Goal: Task Accomplishment & Management: Use online tool/utility

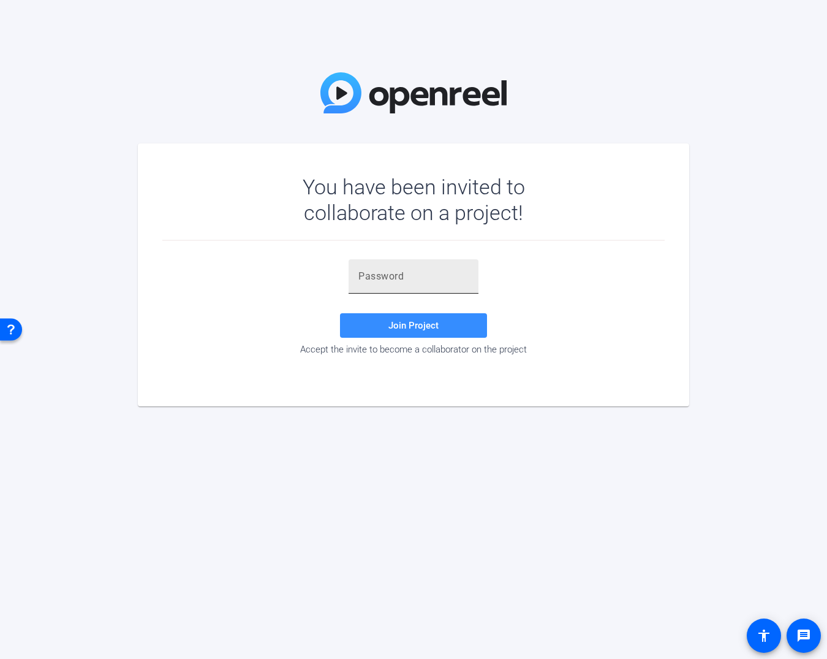
click at [439, 285] on div at bounding box center [414, 276] width 110 height 34
click at [438, 271] on input "text" at bounding box center [414, 276] width 110 height 15
paste input "#ukagg"
type input "#ukagg"
click at [433, 324] on span "Join Project" at bounding box center [414, 325] width 50 height 11
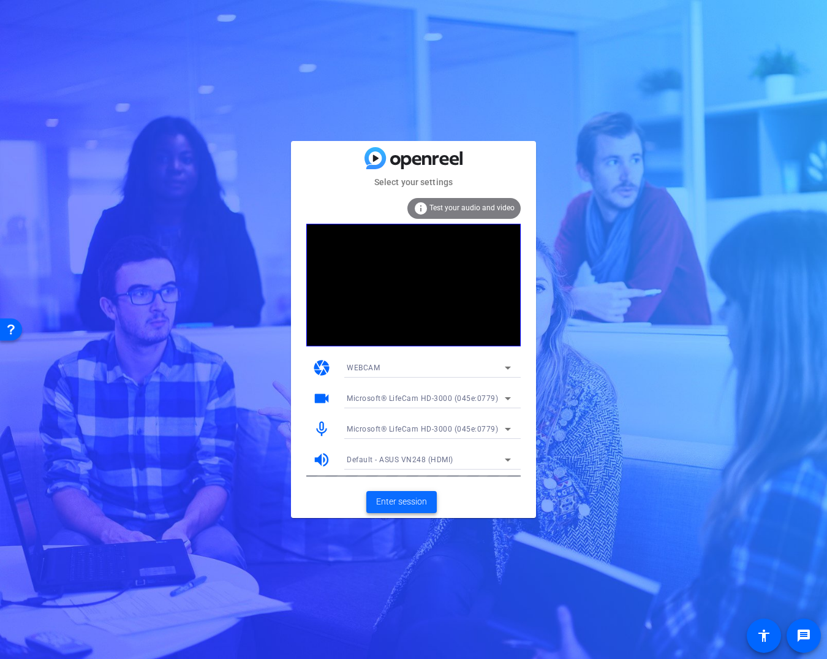
click at [404, 500] on span "Enter session" at bounding box center [401, 501] width 51 height 13
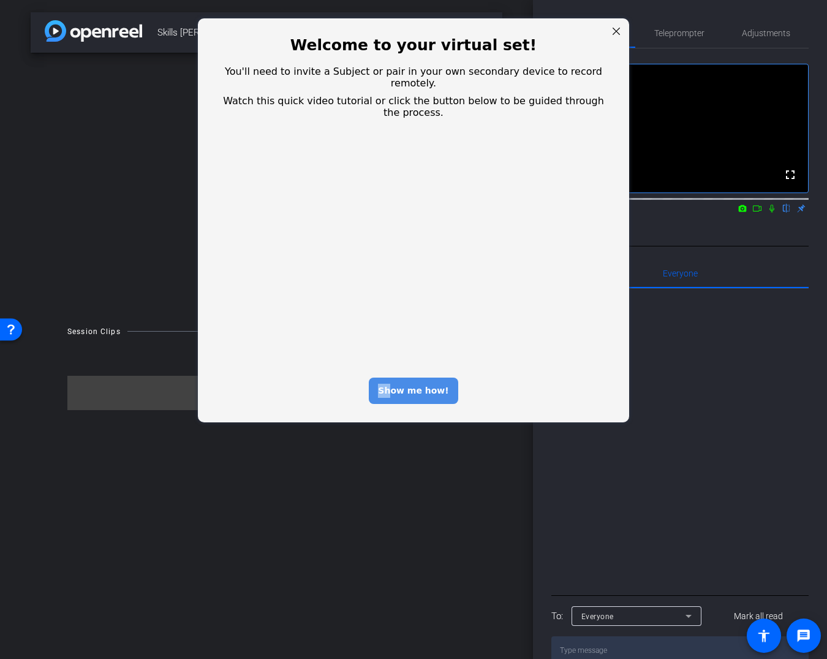
click at [397, 378] on div "Show me how!" at bounding box center [413, 391] width 89 height 26
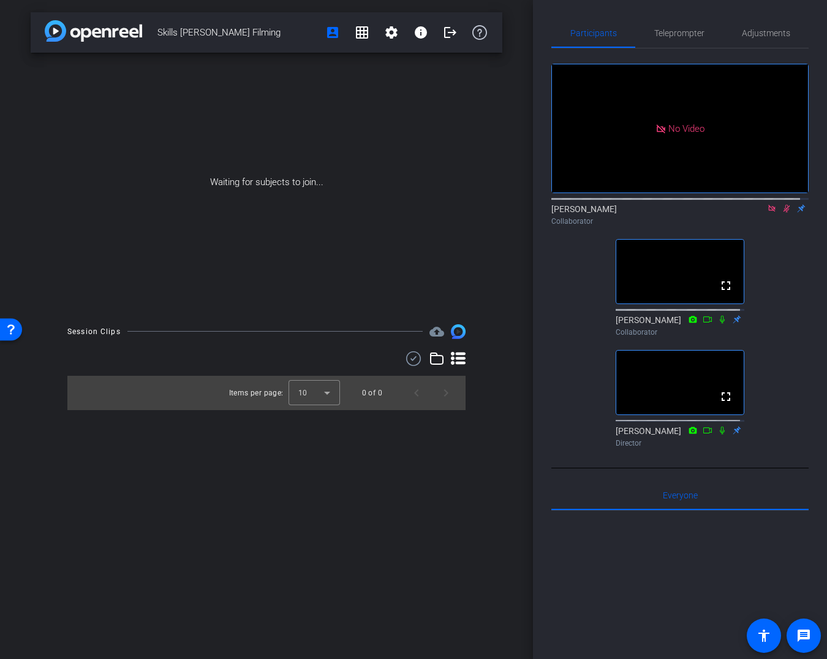
click at [775, 227] on div "Collaborator" at bounding box center [680, 221] width 257 height 11
click at [782, 213] on icon at bounding box center [787, 208] width 10 height 9
click at [769, 211] on icon at bounding box center [772, 208] width 7 height 7
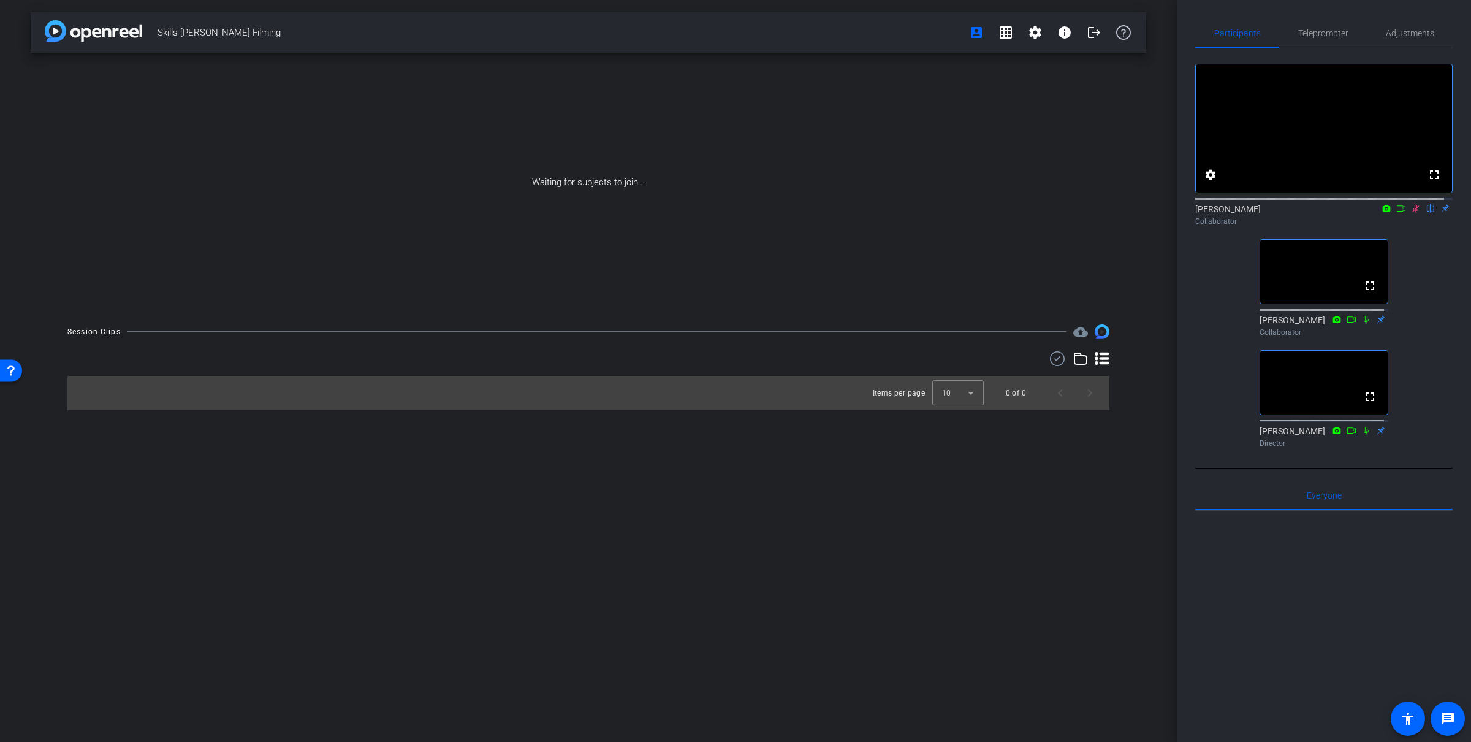
click at [827, 213] on icon at bounding box center [1416, 208] width 10 height 9
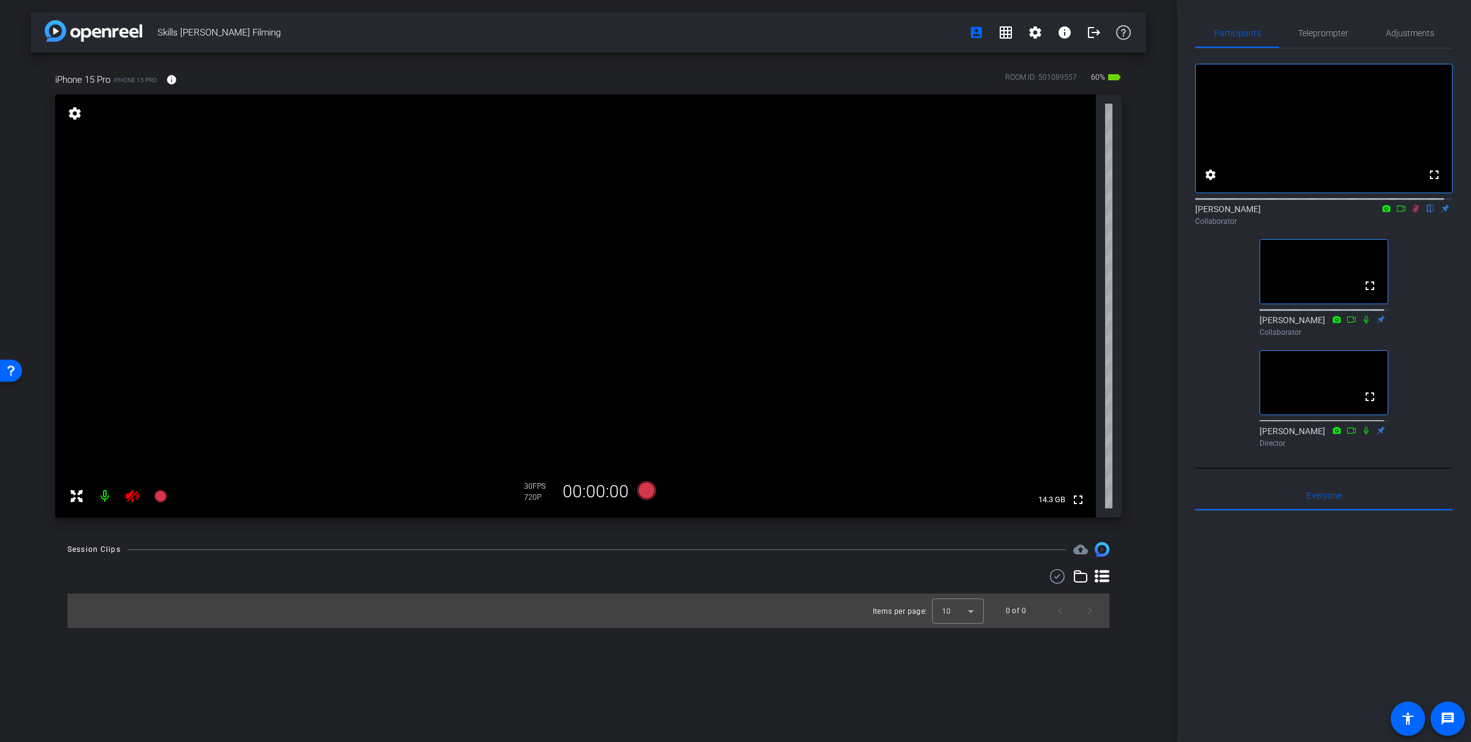
click at [827, 224] on div "[PERSON_NAME] flip Collaborator" at bounding box center [1323, 215] width 257 height 24
click at [827, 213] on icon at bounding box center [1416, 209] width 7 height 8
click at [827, 213] on icon at bounding box center [1416, 208] width 10 height 9
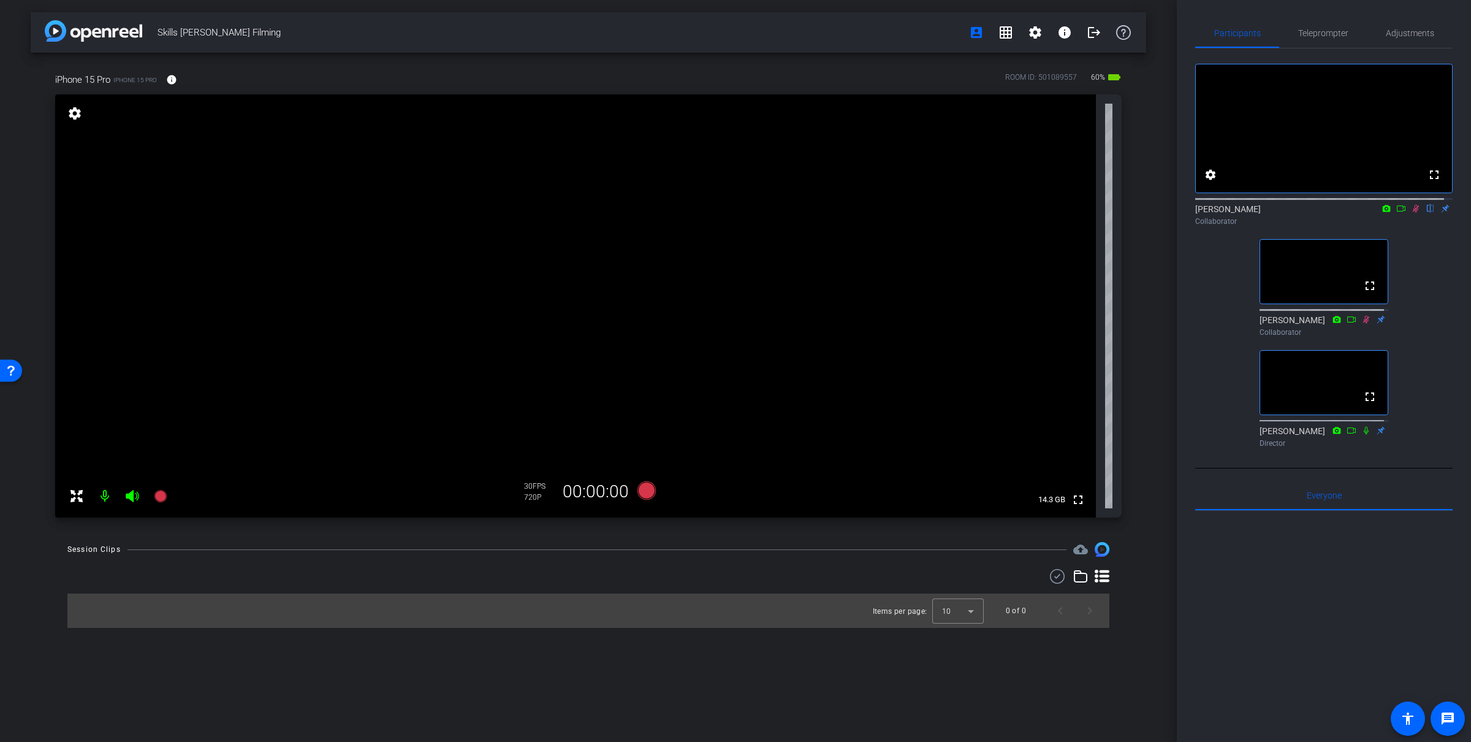
drag, startPoint x: 1409, startPoint y: 221, endPoint x: 1413, endPoint y: 288, distance: 66.9
click at [827, 288] on div "fullscreen settings [PERSON_NAME] flip Collaborator fullscreen [PERSON_NAME] Co…" at bounding box center [1323, 250] width 257 height 404
click at [827, 41] on span "Teleprompter" at bounding box center [1323, 32] width 50 height 29
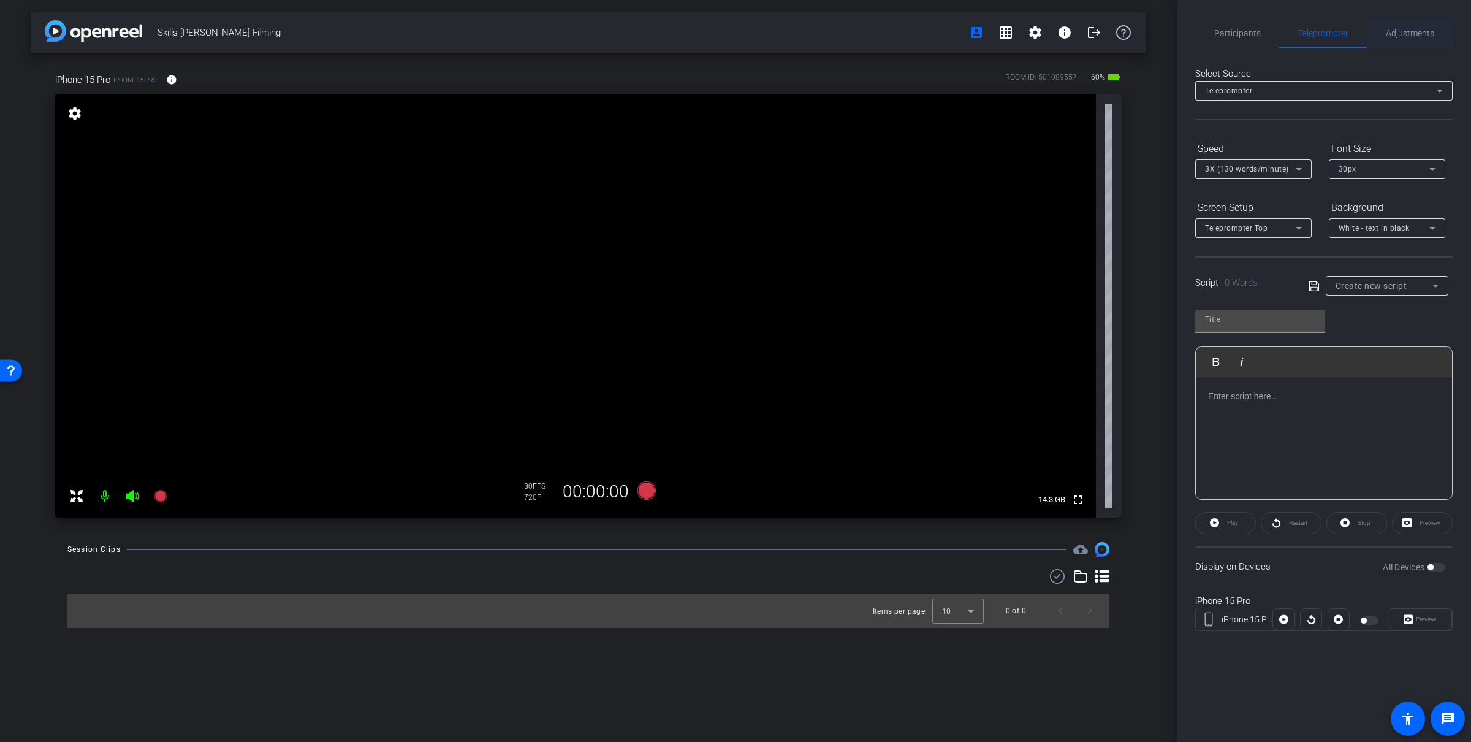
click at [827, 23] on span "Adjustments" at bounding box center [1410, 32] width 48 height 29
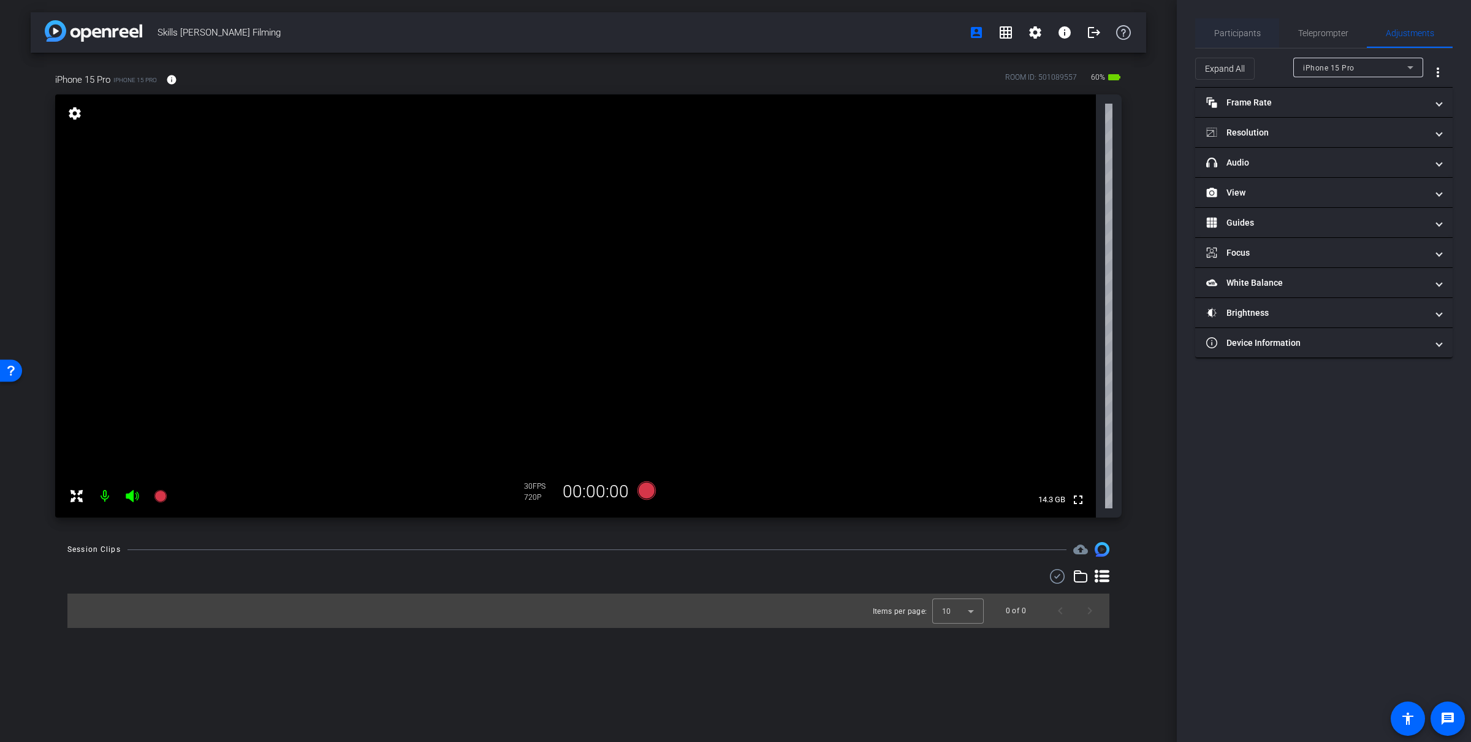
click at [827, 34] on span "Participants" at bounding box center [1237, 33] width 47 height 9
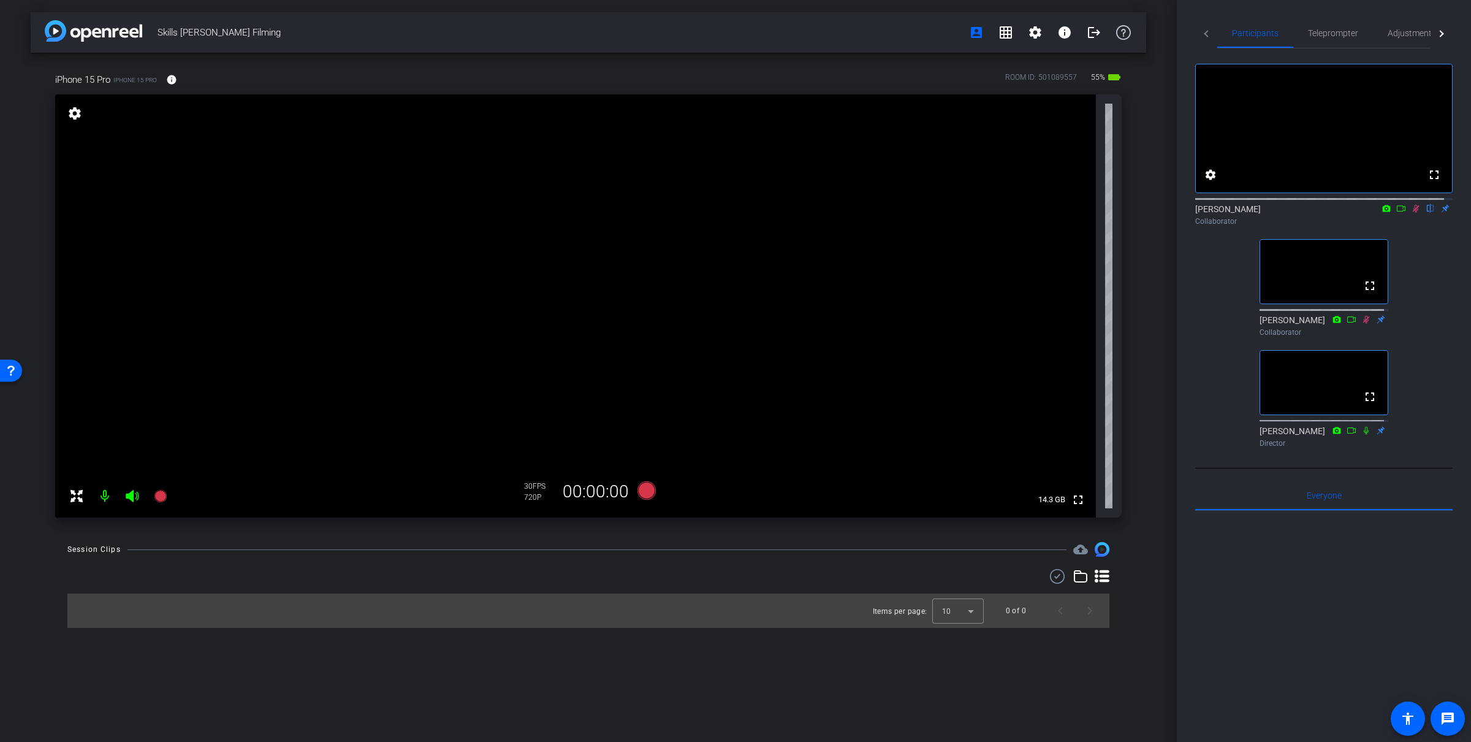
click at [827, 213] on icon at bounding box center [1416, 208] width 10 height 9
click at [827, 38] on span "Adjustments" at bounding box center [1412, 32] width 48 height 29
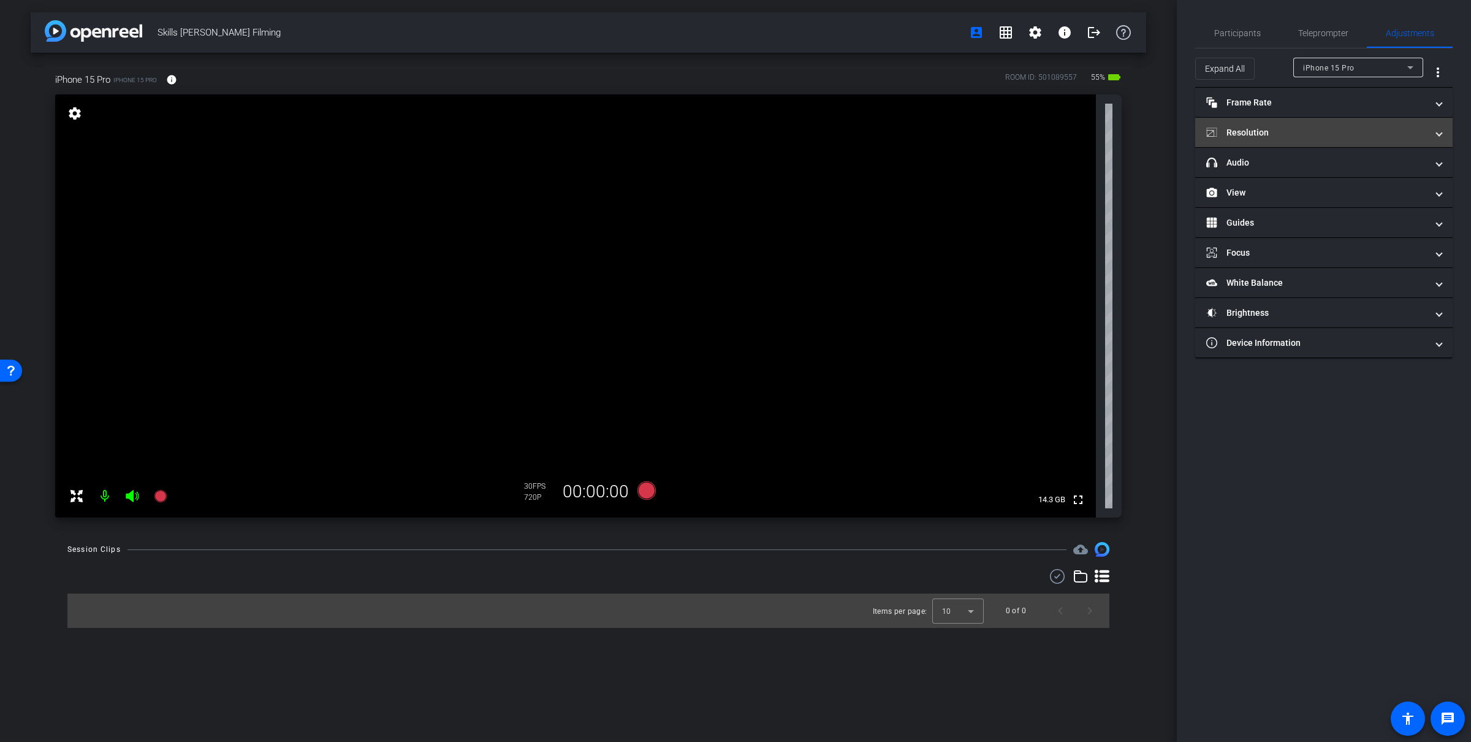
click at [827, 126] on mat-panel-title "Resolution" at bounding box center [1316, 132] width 221 height 13
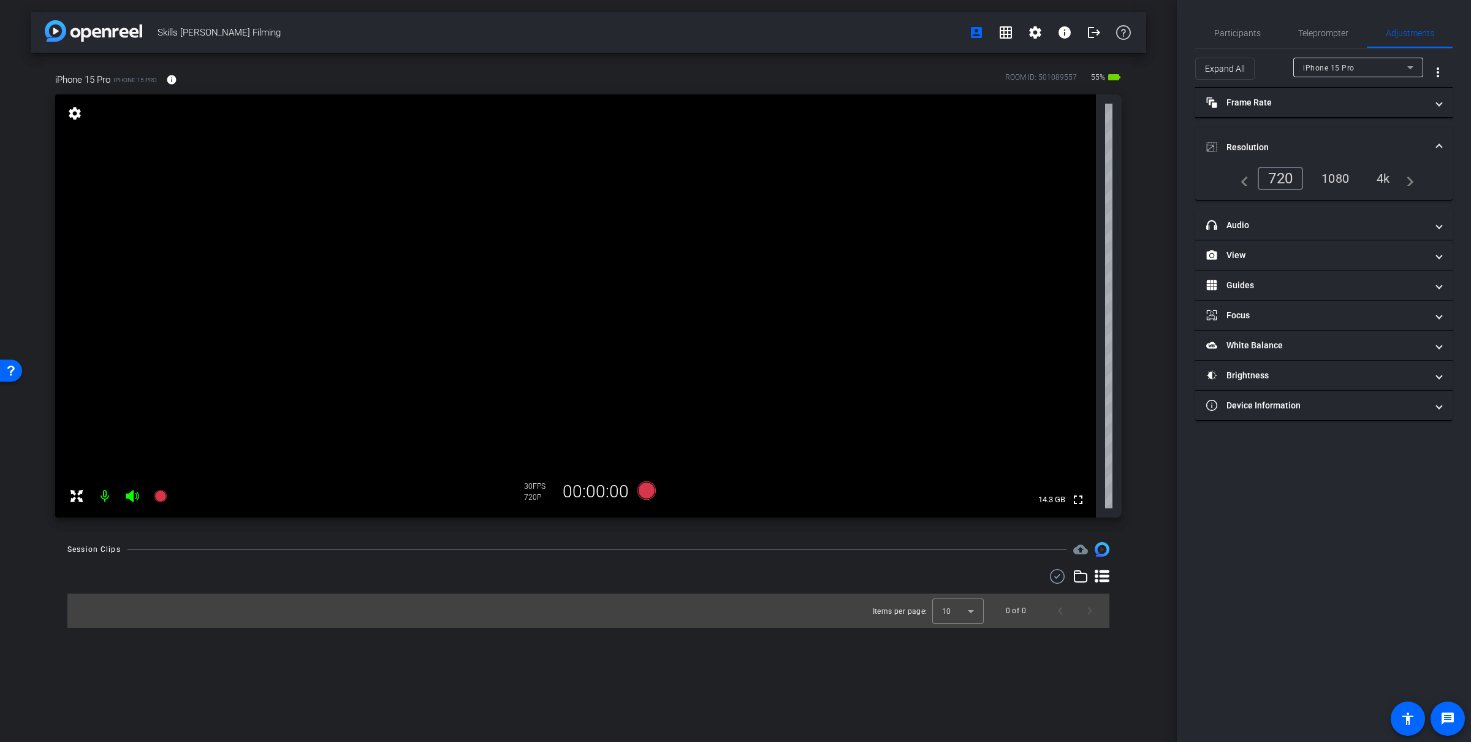
click at [827, 179] on div "1080" at bounding box center [1335, 178] width 46 height 21
click at [827, 34] on span "Participants" at bounding box center [1237, 33] width 47 height 9
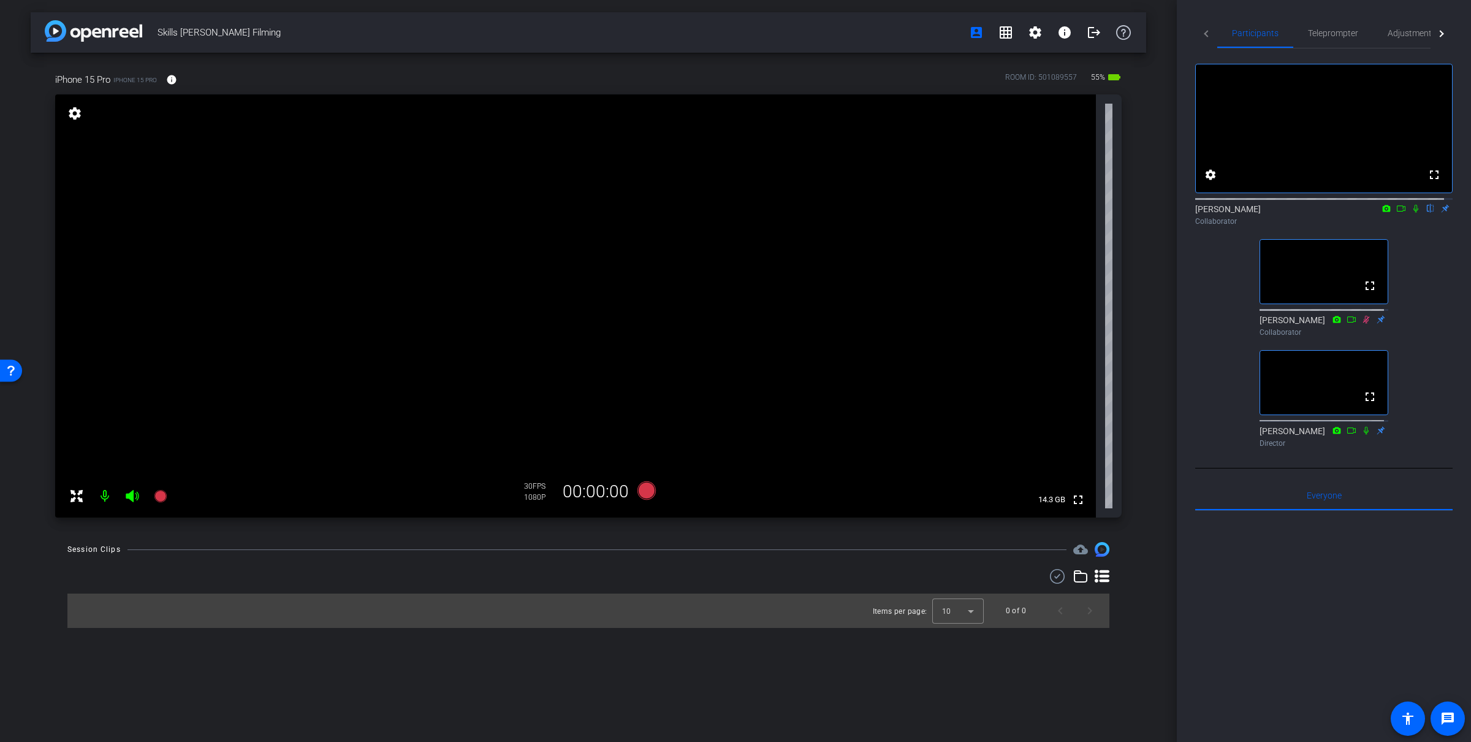
click at [827, 213] on icon at bounding box center [1416, 208] width 10 height 9
click at [827, 31] on span "Teleprompter" at bounding box center [1333, 33] width 50 height 9
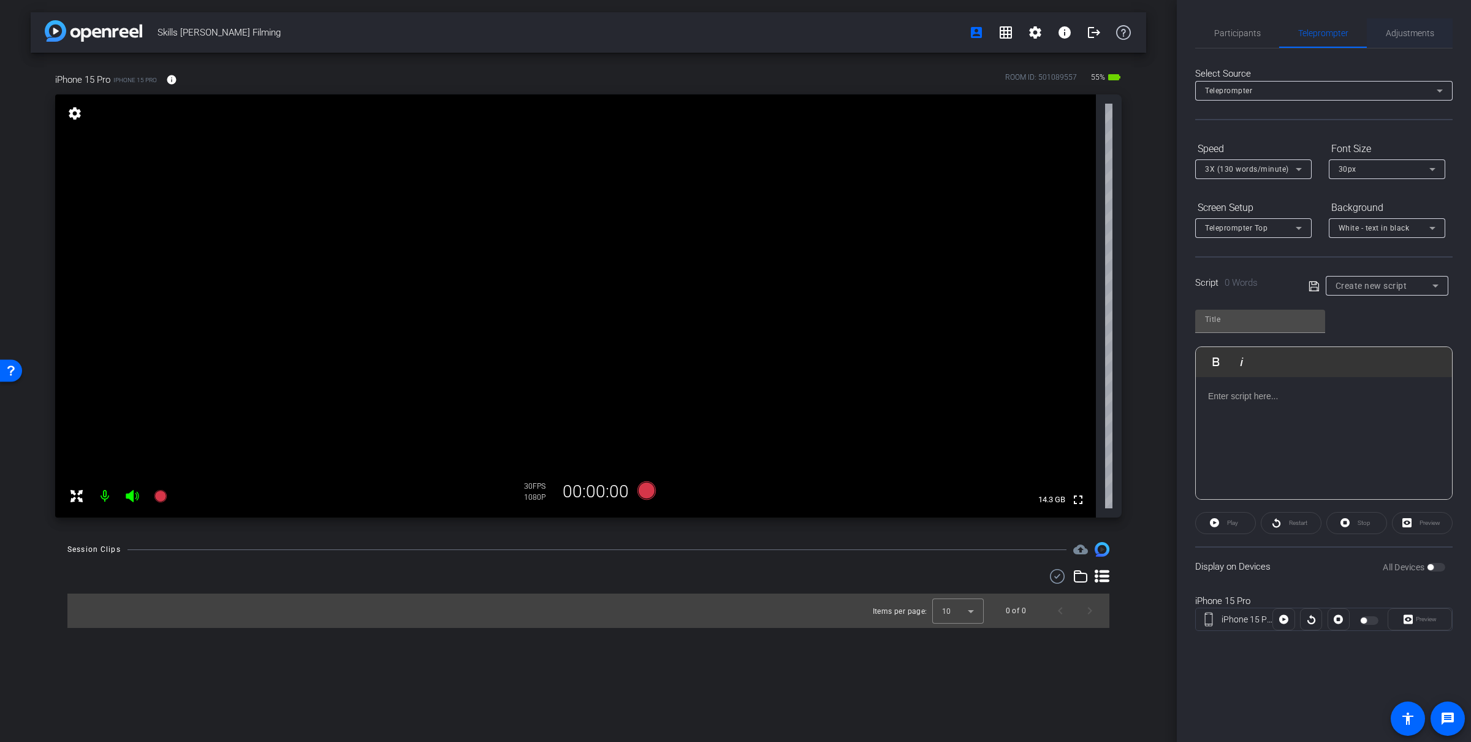
click at [827, 39] on span "Adjustments" at bounding box center [1410, 32] width 48 height 29
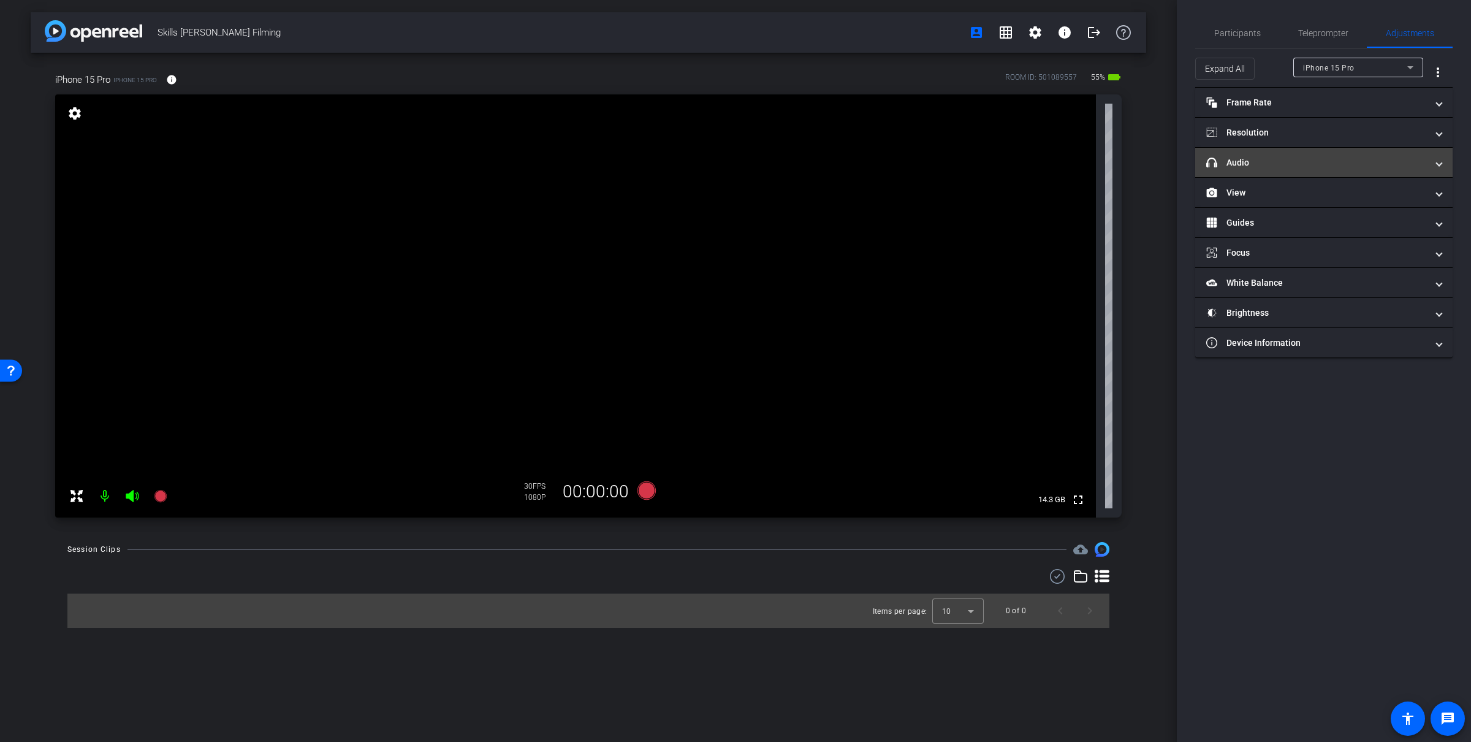
click at [827, 167] on mat-panel-title "headphone icon Audio" at bounding box center [1316, 162] width 221 height 13
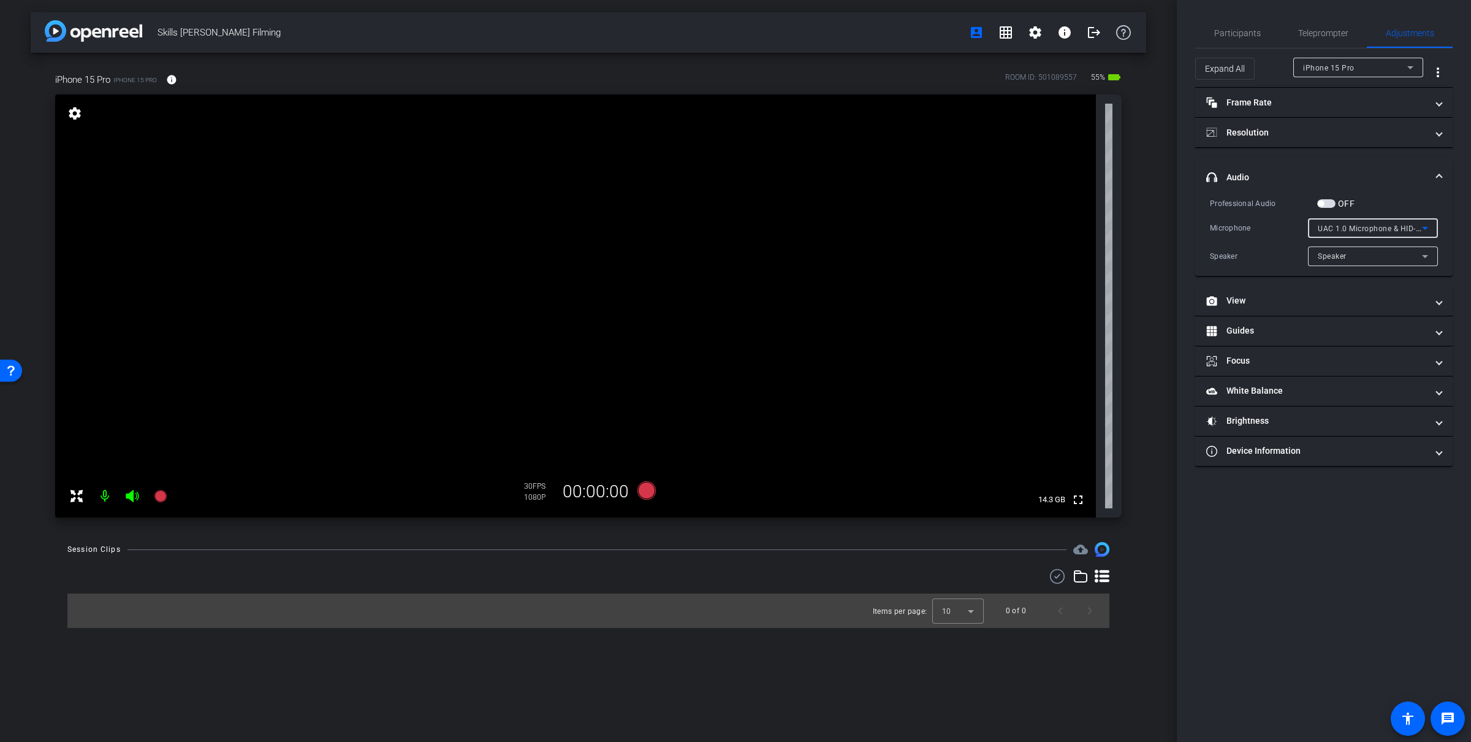
click at [827, 224] on span "UAC 1.0 Microphone & HID-Mediakey" at bounding box center [1384, 228] width 132 height 10
click at [827, 180] on div at bounding box center [735, 371] width 1471 height 742
click at [827, 299] on input "range" at bounding box center [1329, 301] width 254 height 27
type input "-6"
click at [827, 302] on input "range" at bounding box center [1329, 301] width 254 height 27
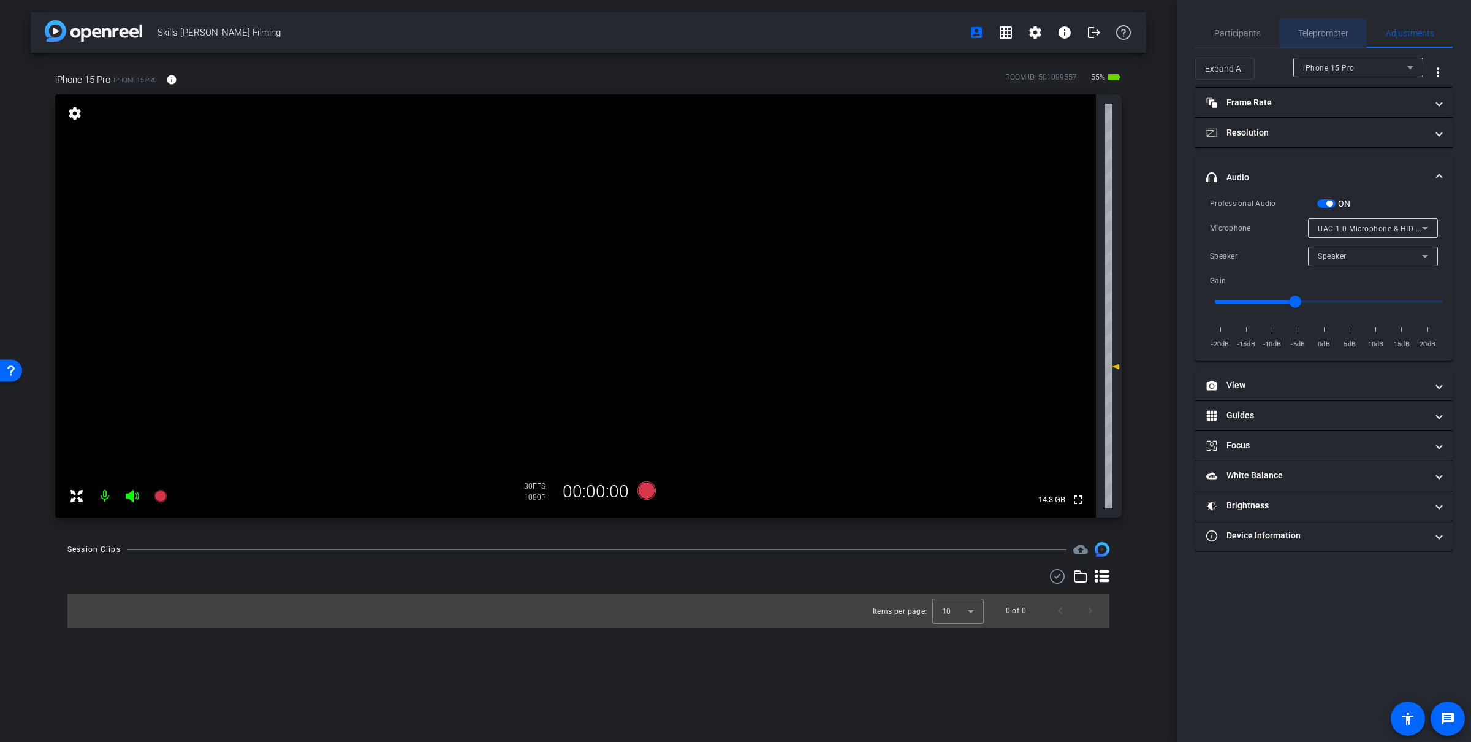
click at [827, 26] on span "Teleprompter" at bounding box center [1323, 32] width 50 height 29
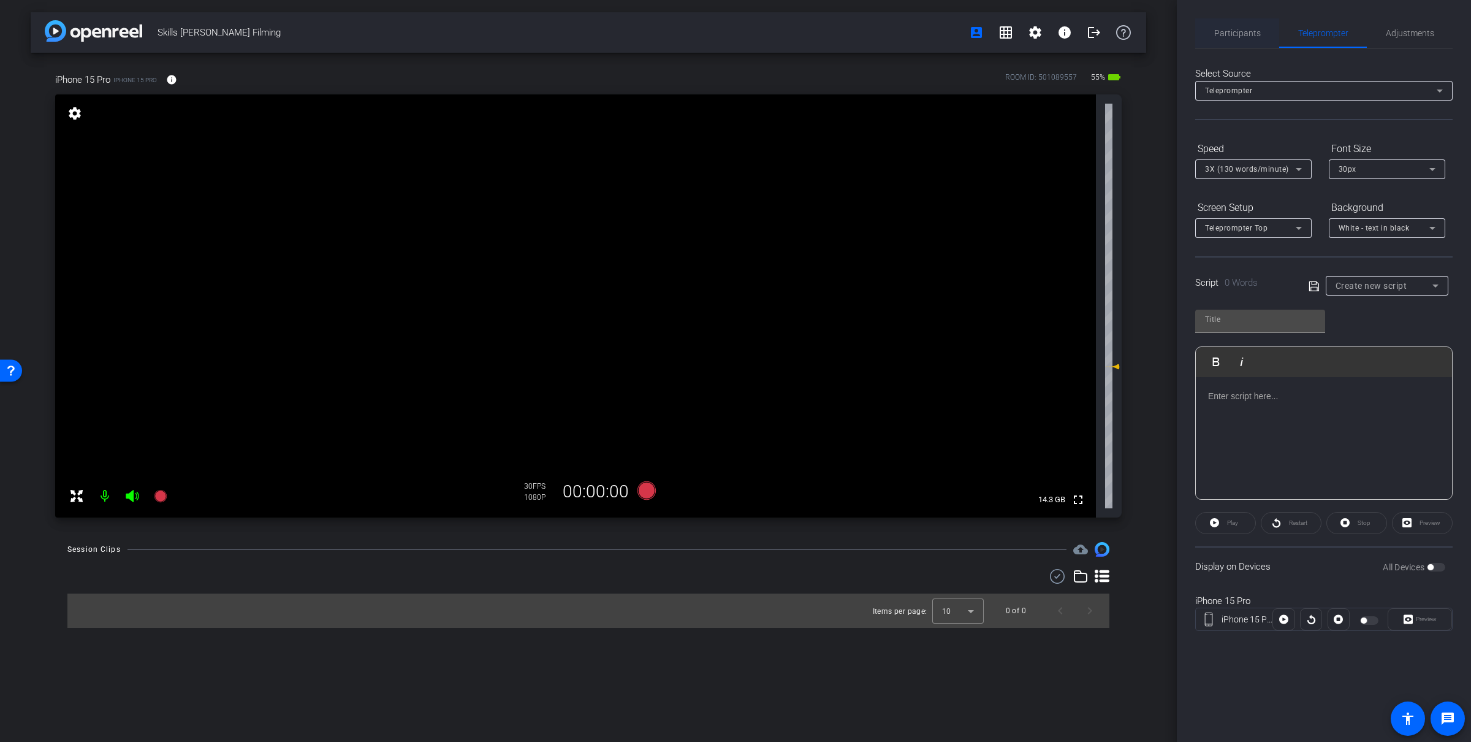
click at [827, 36] on span "Participants" at bounding box center [1237, 33] width 47 height 9
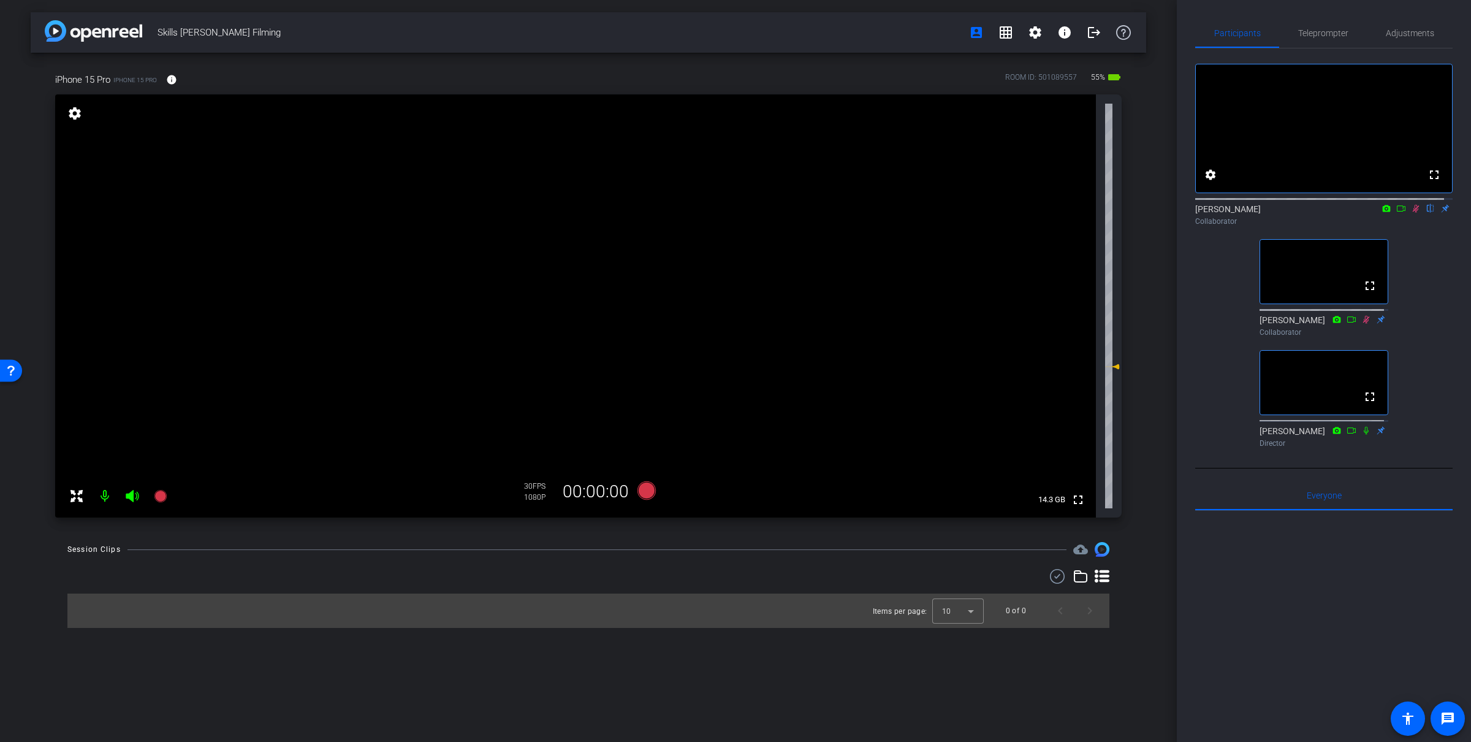
click at [827, 213] on icon at bounding box center [1416, 208] width 10 height 9
click at [827, 213] on icon at bounding box center [1415, 209] width 5 height 8
click at [827, 213] on icon at bounding box center [1416, 209] width 7 height 8
click at [827, 213] on icon at bounding box center [1415, 209] width 5 height 8
click at [827, 211] on icon at bounding box center [1401, 208] width 9 height 6
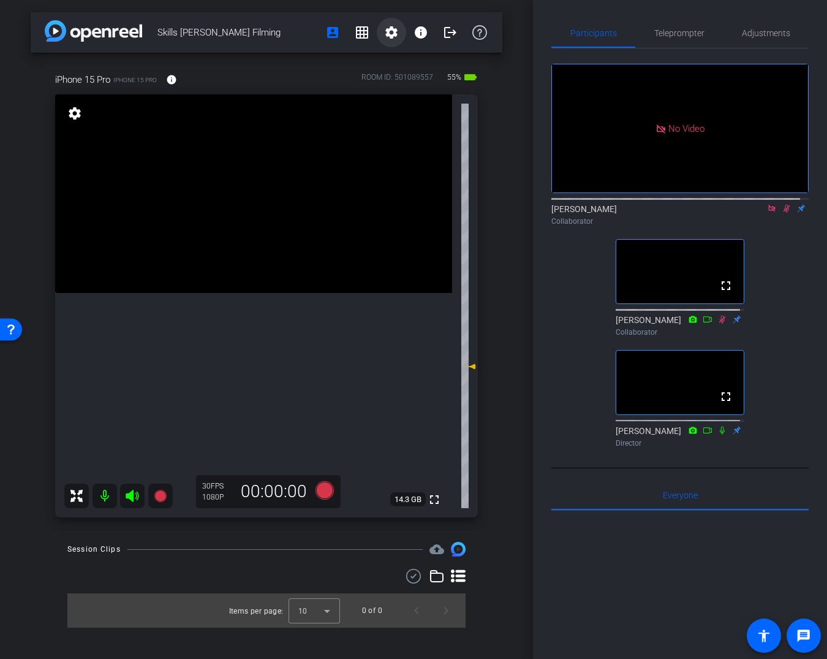
click at [390, 32] on mat-icon "settings" at bounding box center [391, 32] width 15 height 15
click at [402, 58] on span "Session Settings" at bounding box center [419, 57] width 64 height 15
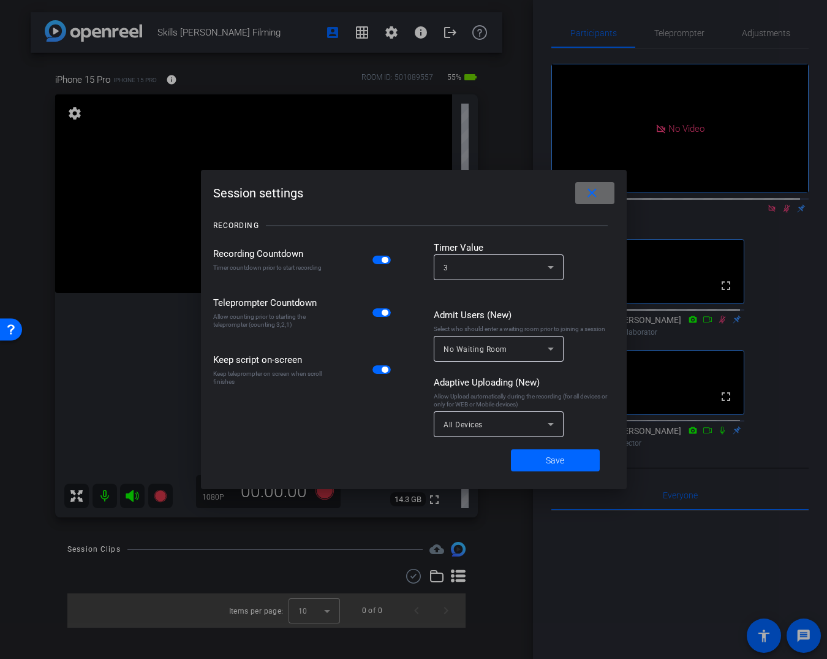
click at [597, 186] on mat-icon "close" at bounding box center [592, 193] width 15 height 15
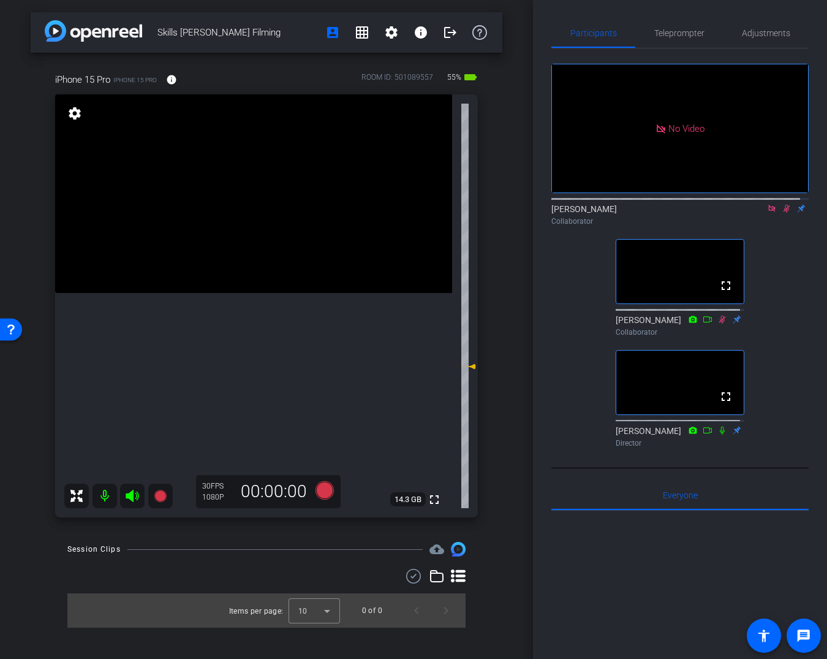
click at [769, 211] on icon at bounding box center [772, 208] width 7 height 7
click at [753, 213] on icon at bounding box center [758, 208] width 10 height 9
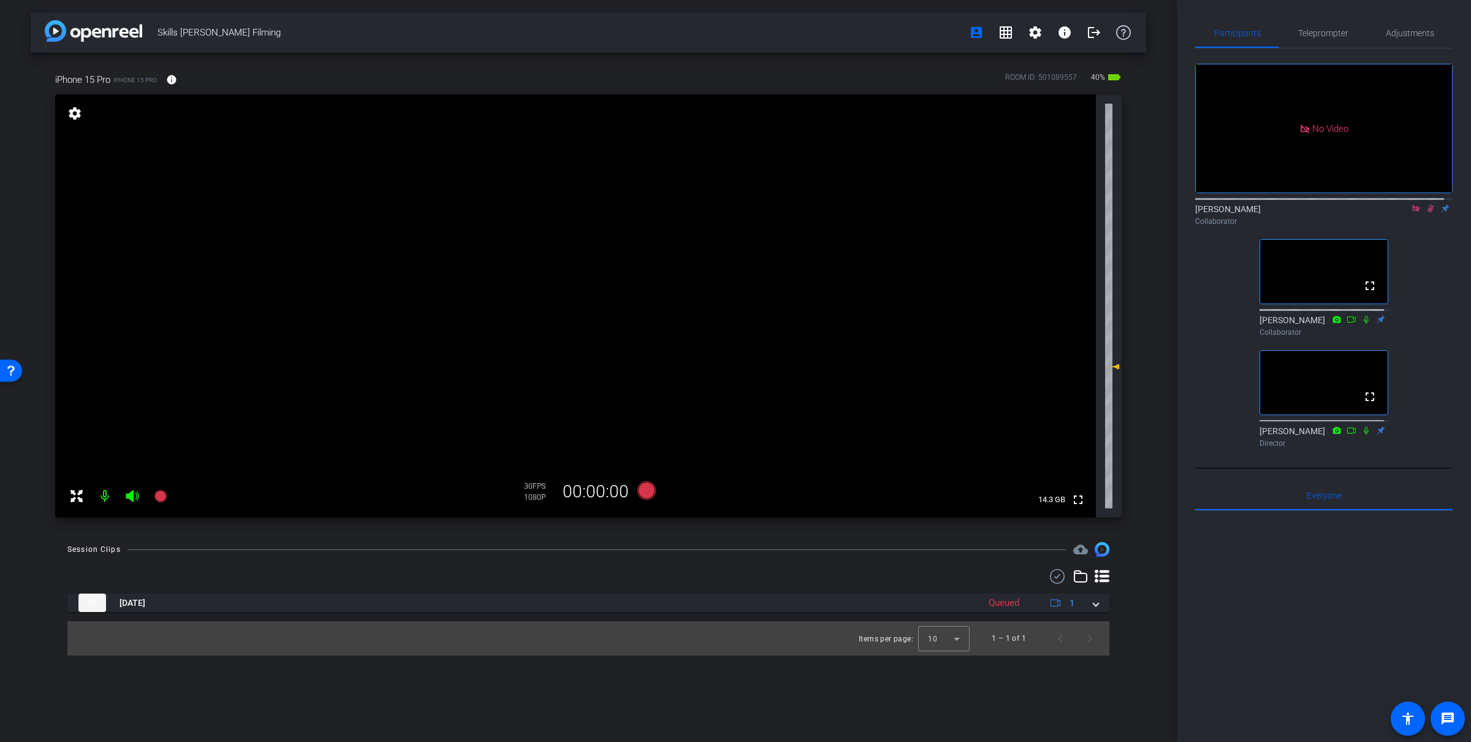
click at [827, 214] on mat-icon at bounding box center [1416, 208] width 15 height 11
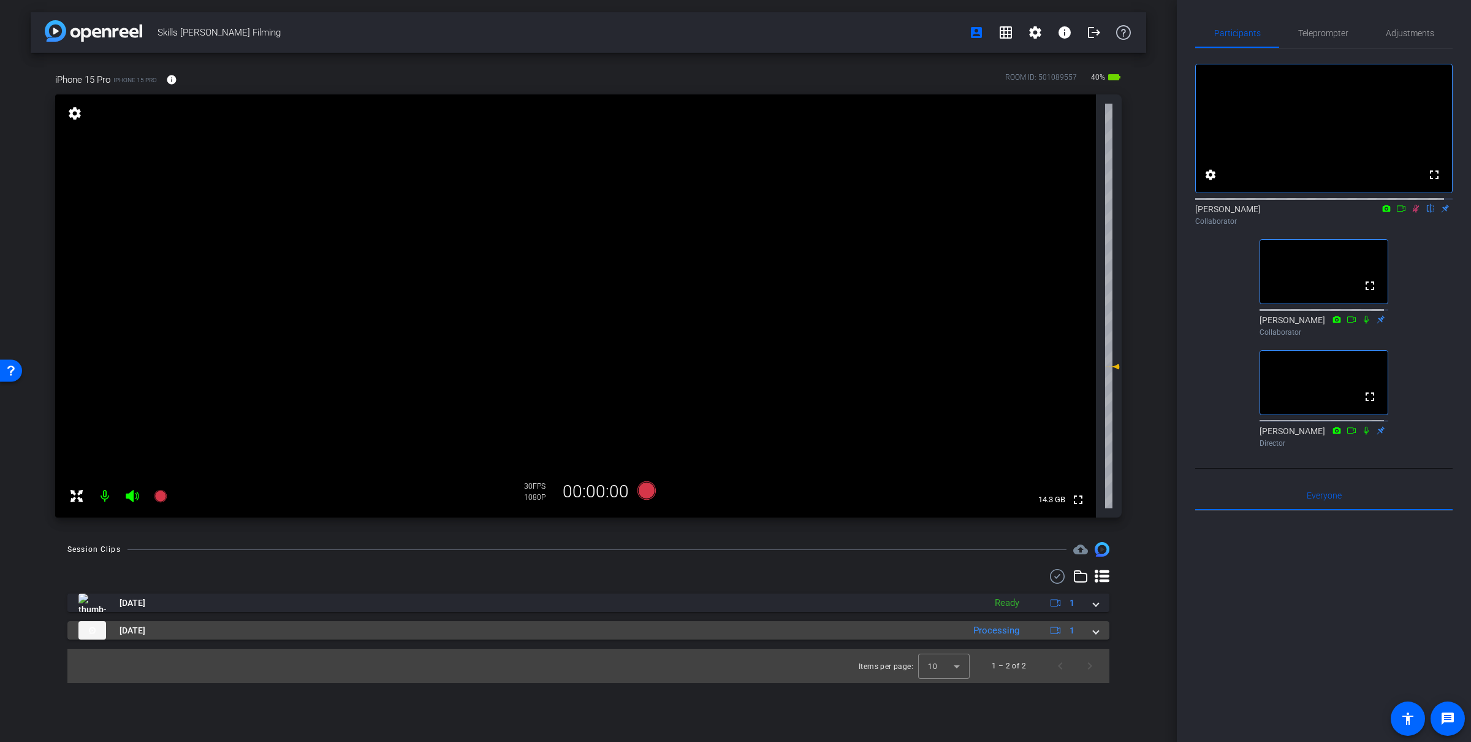
click at [827, 631] on div "Processing" at bounding box center [996, 630] width 58 height 14
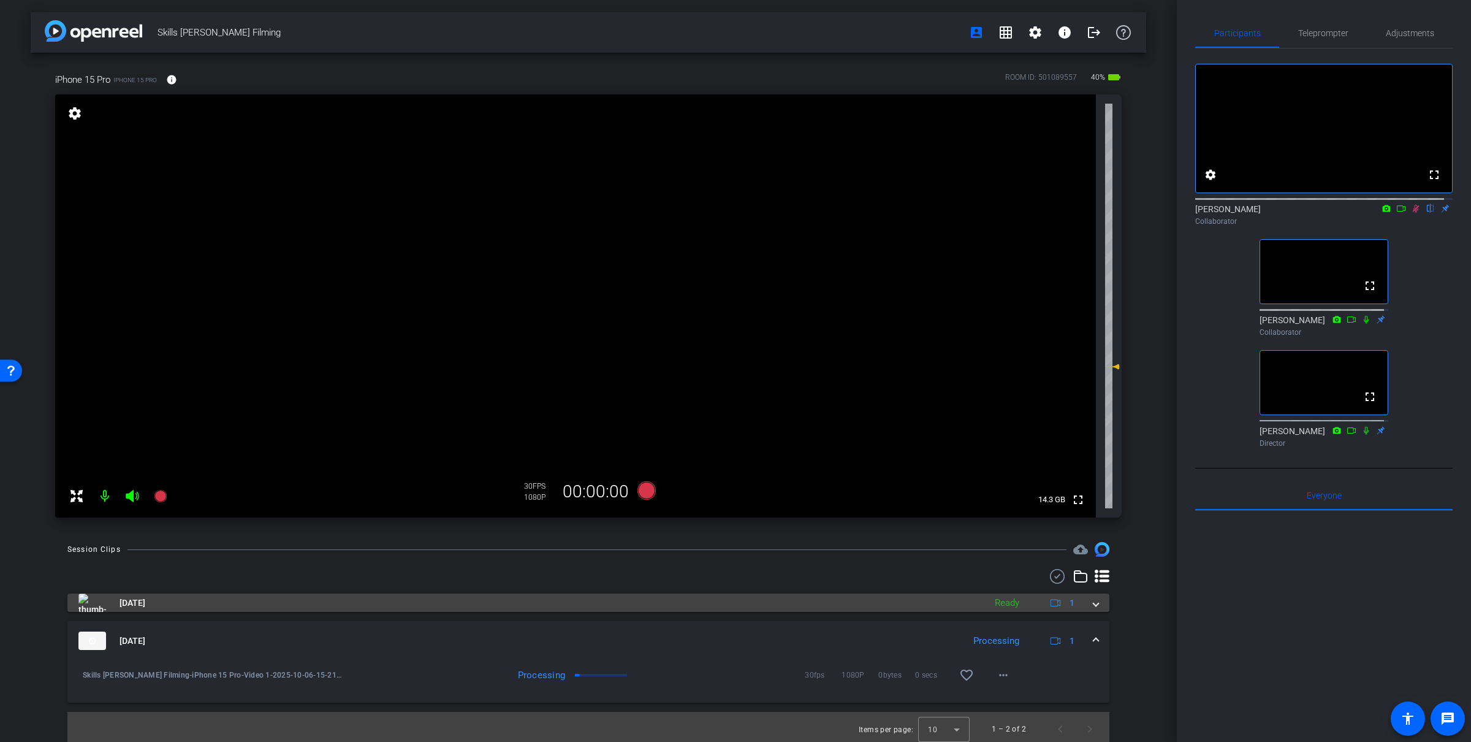
click at [827, 596] on div "Ready" at bounding box center [1007, 603] width 37 height 14
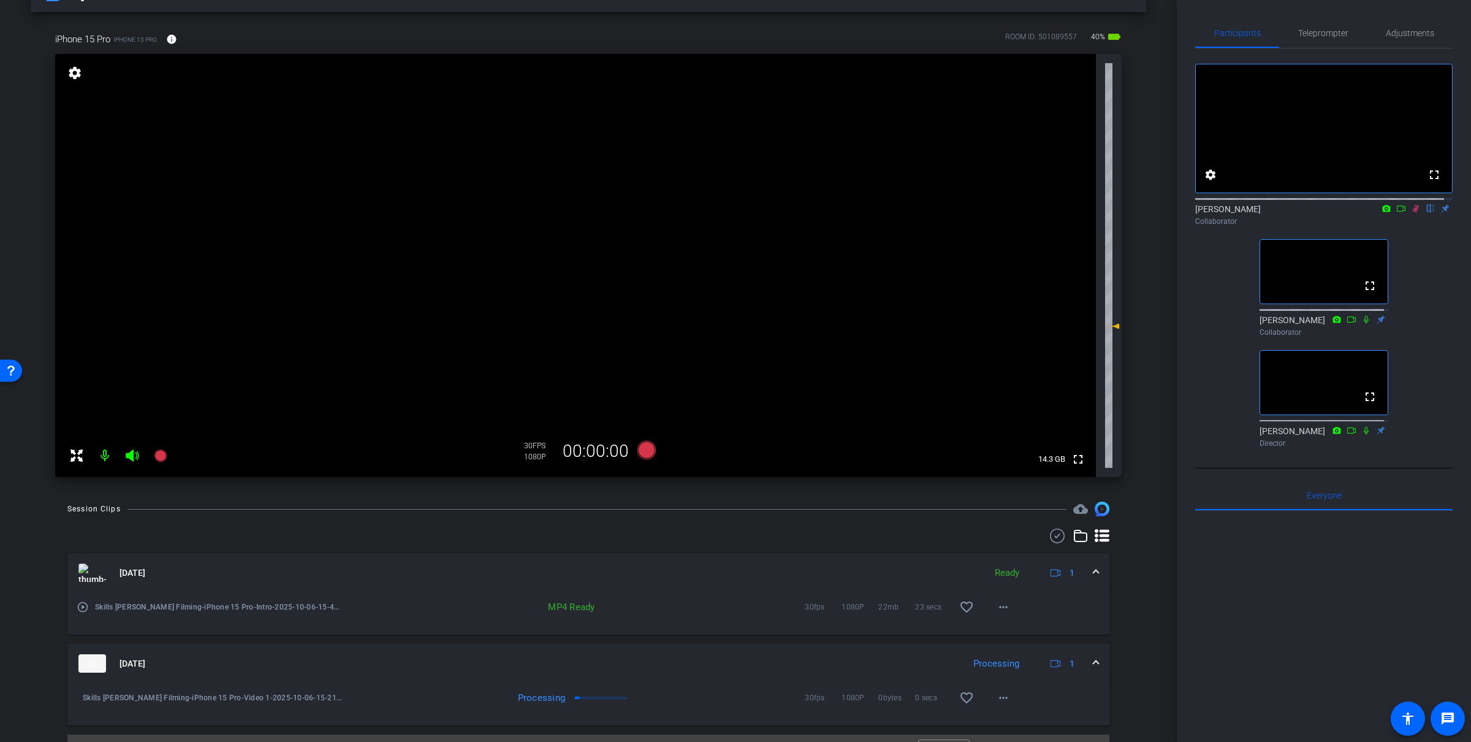
scroll to position [67, 0]
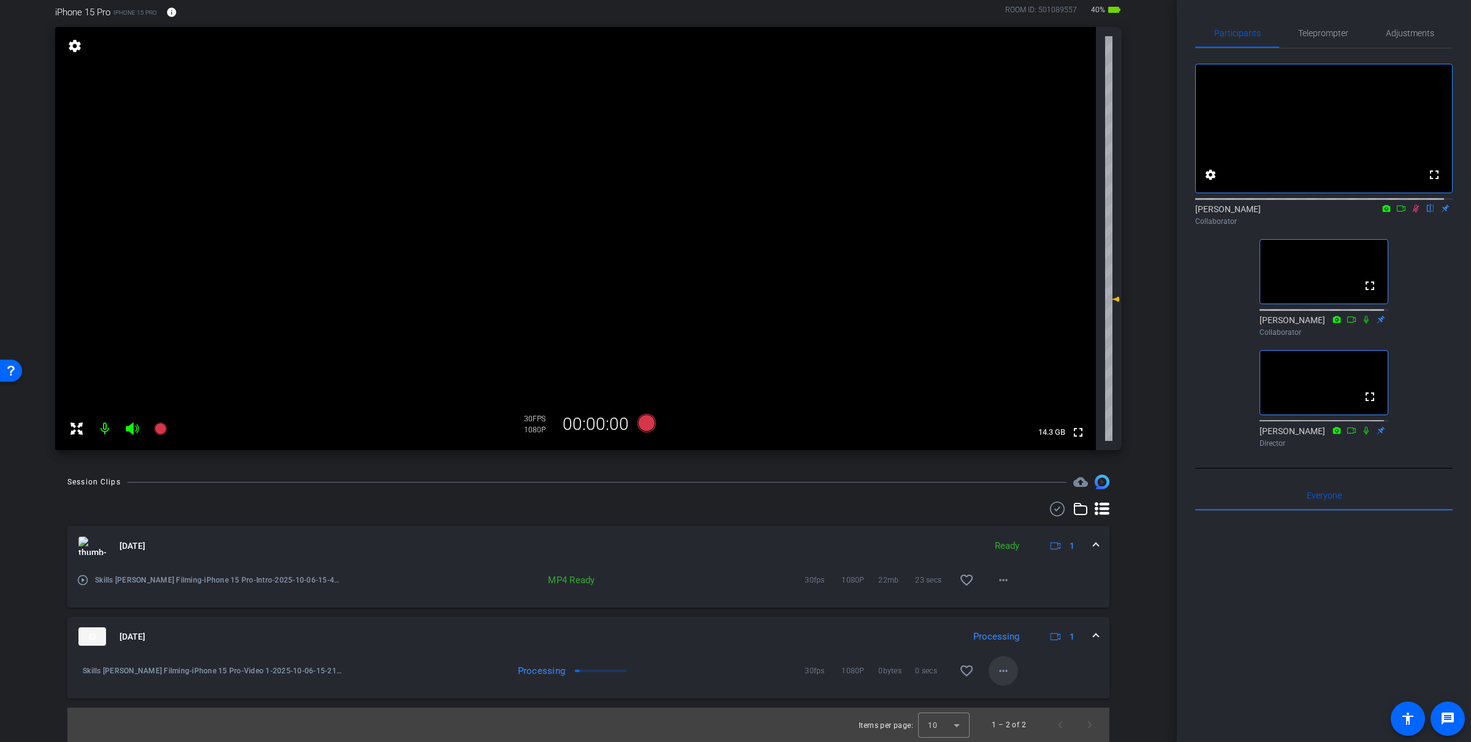
click at [827, 658] on mat-icon "more_horiz" at bounding box center [1003, 670] width 15 height 15
click at [827, 221] on div at bounding box center [735, 371] width 1471 height 742
click at [827, 213] on icon at bounding box center [1401, 208] width 10 height 9
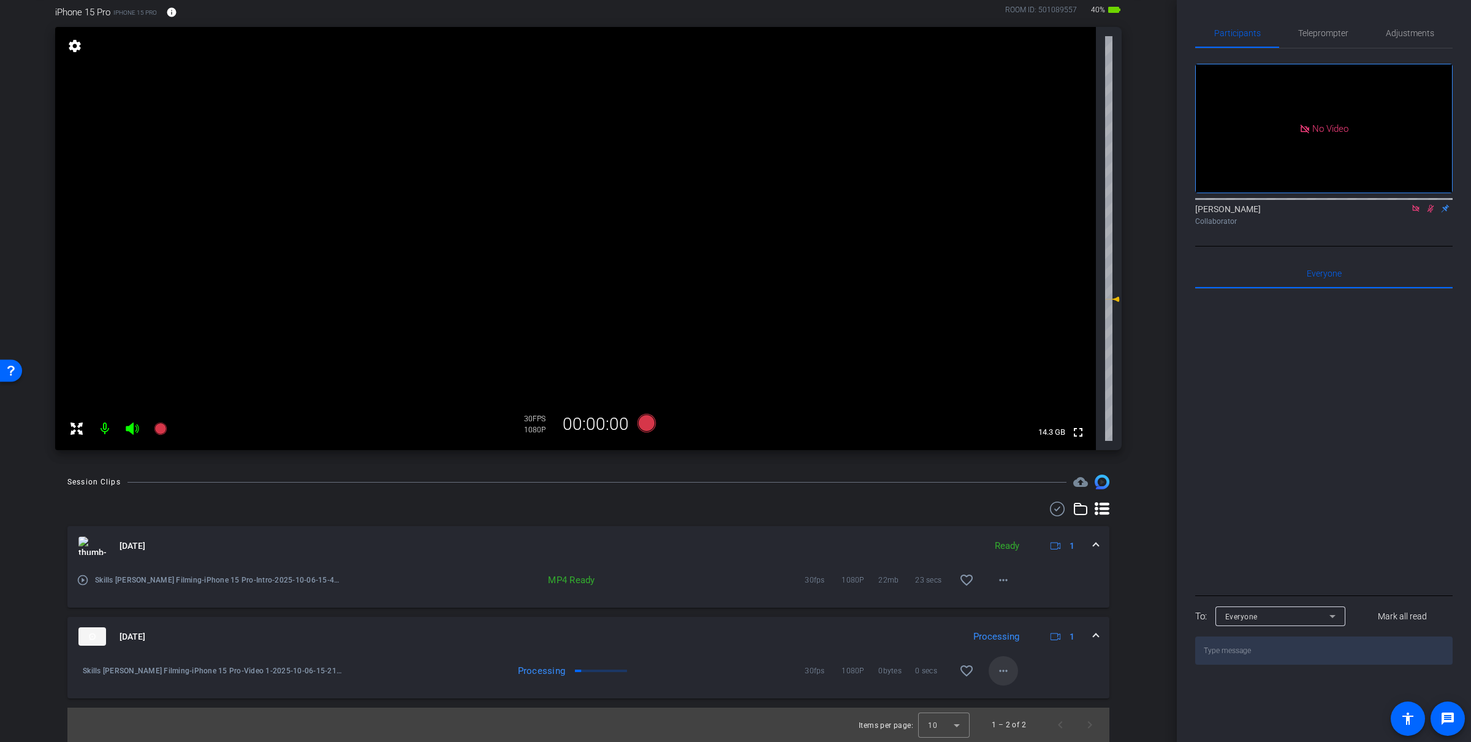
click at [827, 658] on mat-icon "more_horiz" at bounding box center [1003, 670] width 15 height 15
click at [827, 556] on span "Download Original" at bounding box center [1028, 553] width 74 height 15
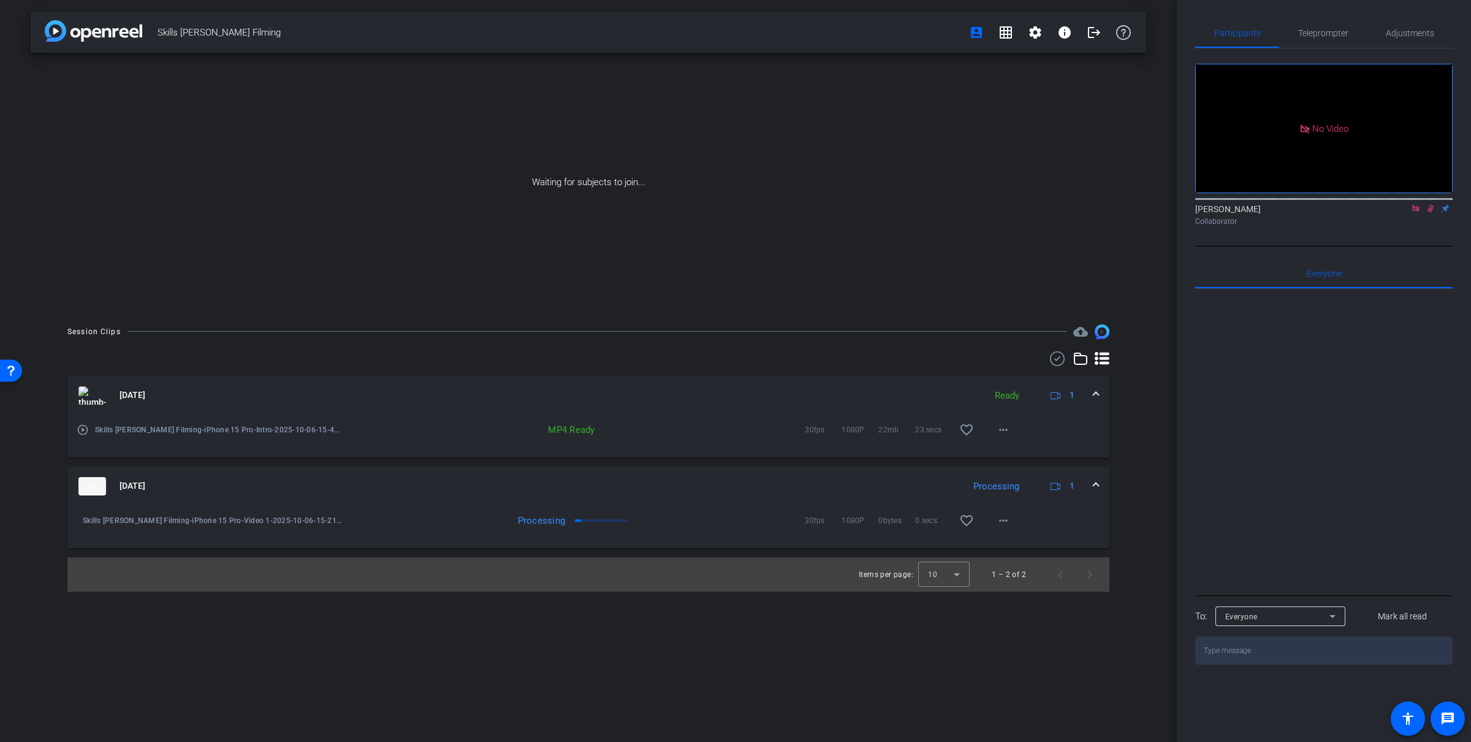
scroll to position [0, 0]
click at [827, 426] on mat-icon "more_horiz" at bounding box center [1003, 429] width 15 height 15
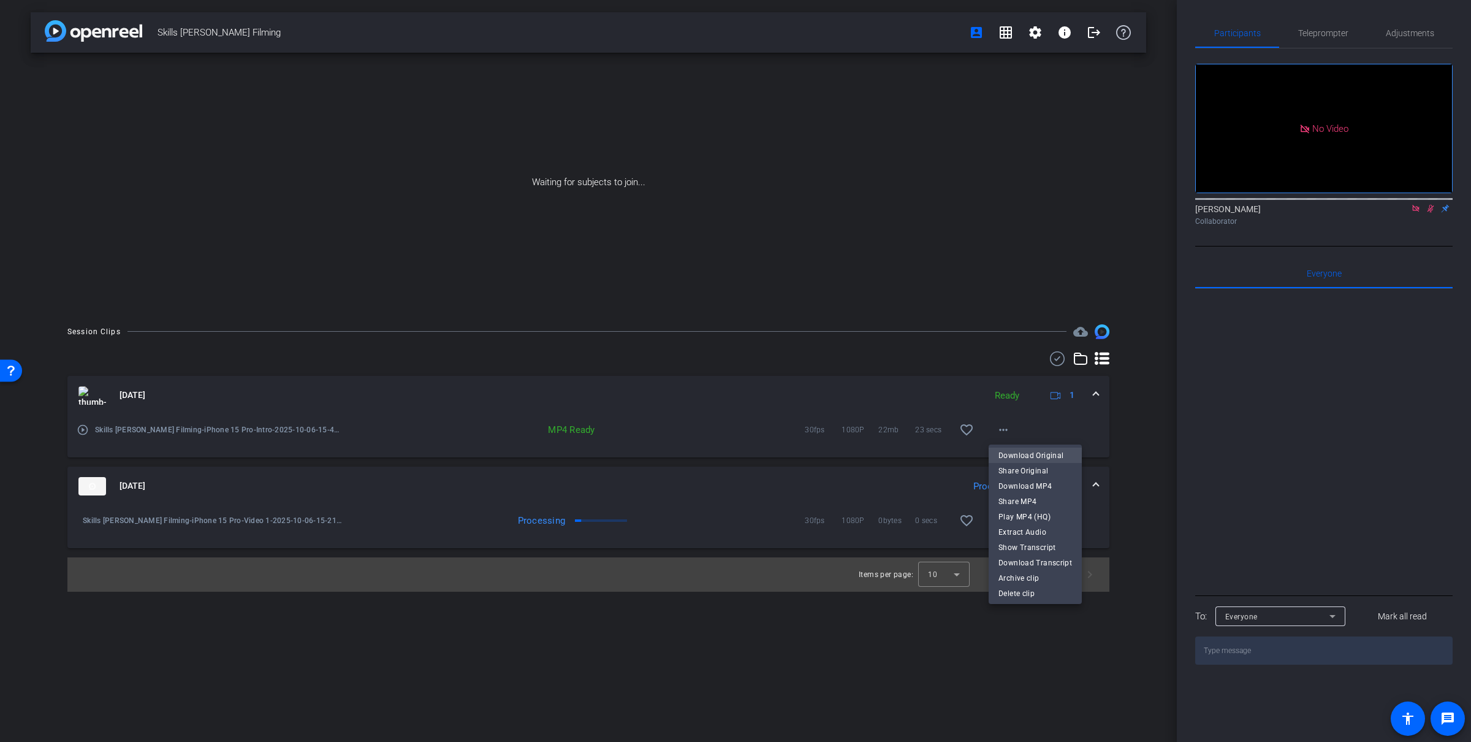
click at [827, 451] on span "Download Original" at bounding box center [1035, 454] width 74 height 15
